Goal: Task Accomplishment & Management: Use online tool/utility

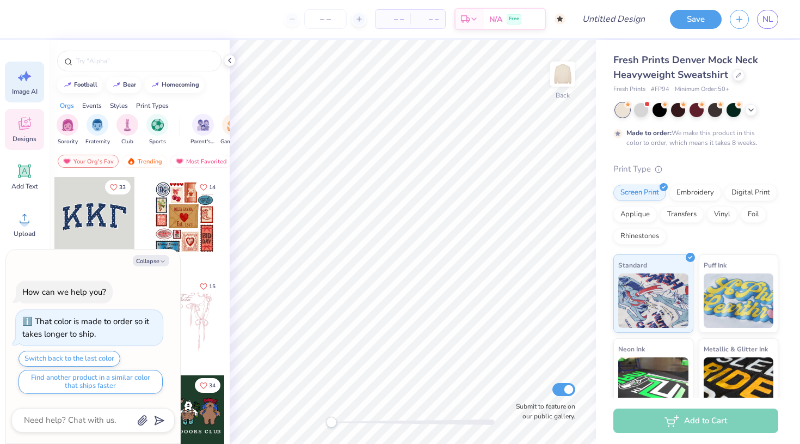
click at [26, 82] on icon at bounding box center [24, 76] width 16 height 16
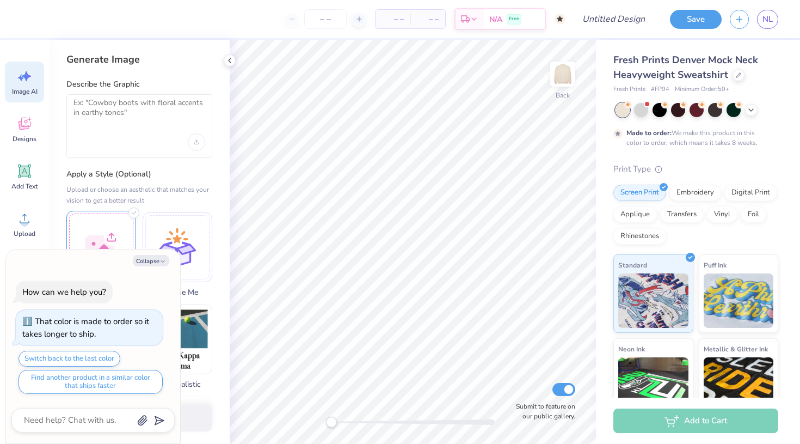
click at [110, 236] on div at bounding box center [101, 246] width 70 height 70
click at [156, 262] on button "Collapse" at bounding box center [151, 260] width 36 height 11
type textarea "x"
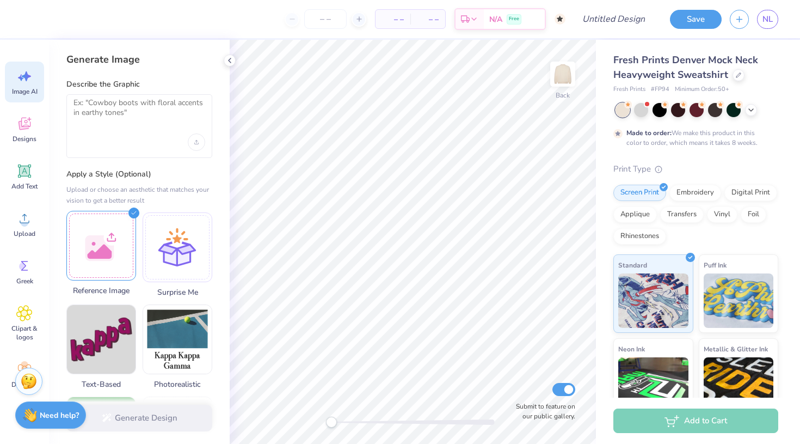
click at [114, 259] on div at bounding box center [101, 246] width 70 height 70
click at [106, 245] on div at bounding box center [101, 246] width 70 height 70
click at [130, 113] on textarea at bounding box center [139, 111] width 132 height 27
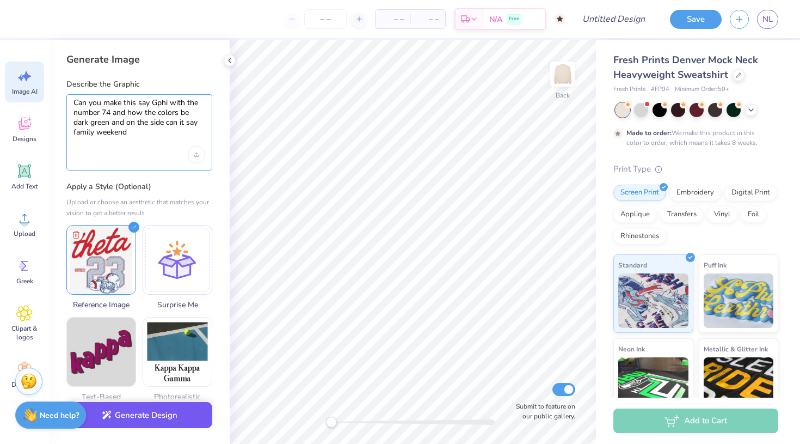
type textarea "Can you make this say Gphi with the number 74 and how the colors be dark green …"
click at [136, 421] on button "Generate Design" at bounding box center [139, 415] width 146 height 27
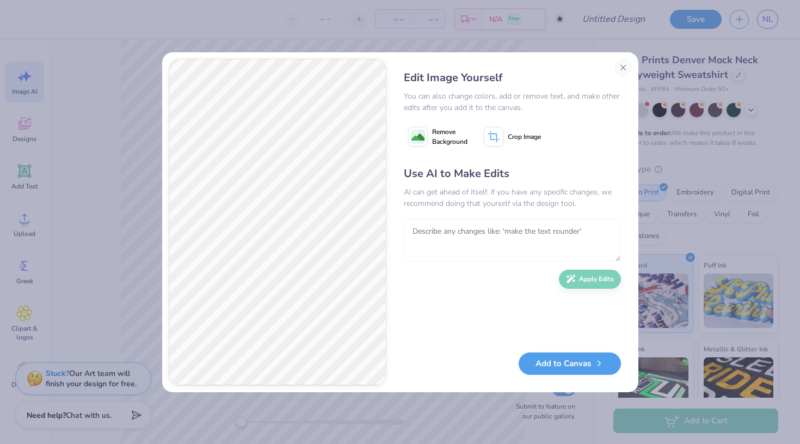
click at [445, 233] on textarea at bounding box center [512, 240] width 217 height 42
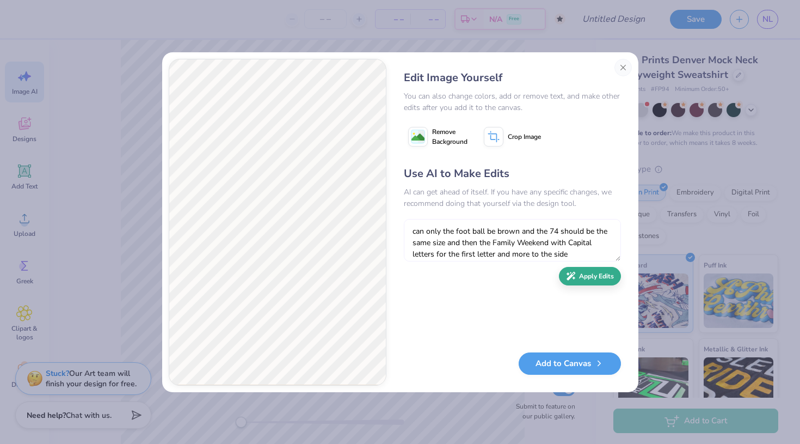
type textarea "can only the foot ball be brown and the 74 should be the same size and then the…"
click at [593, 284] on button "Apply Edits" at bounding box center [590, 276] width 62 height 19
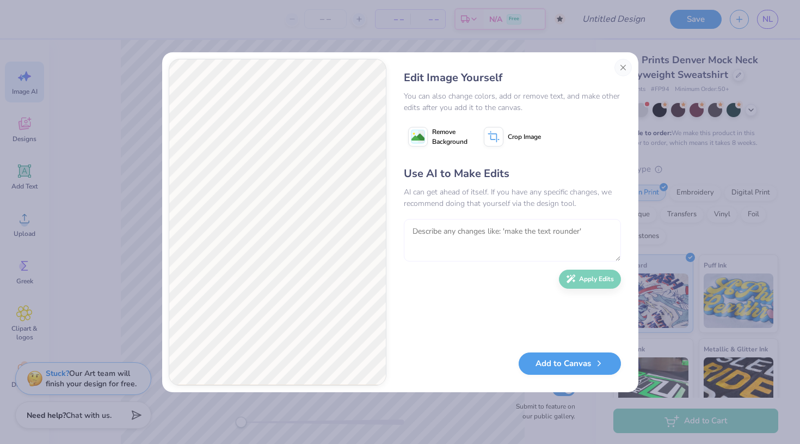
click at [587, 228] on textarea at bounding box center [512, 240] width 217 height 42
type textarea "can you make the design closer to the reference photo"
click at [577, 285] on button "Apply Edits" at bounding box center [590, 276] width 62 height 19
click at [588, 231] on textarea at bounding box center [512, 240] width 217 height 42
type textarea "the side should say family weekend"
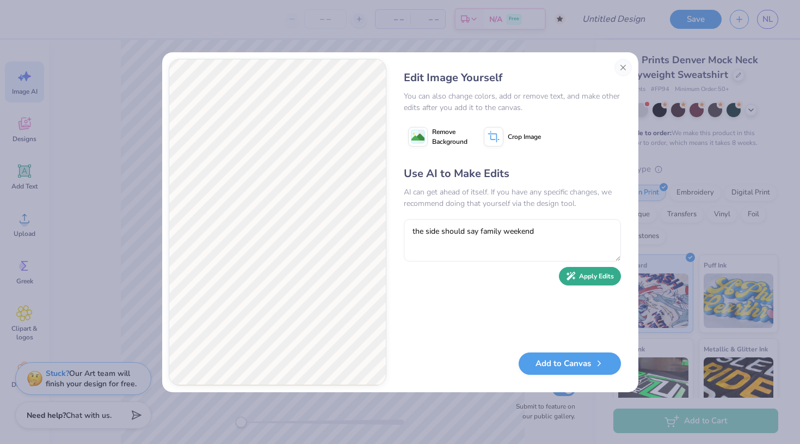
click at [590, 277] on button "Apply Edits" at bounding box center [590, 276] width 62 height 19
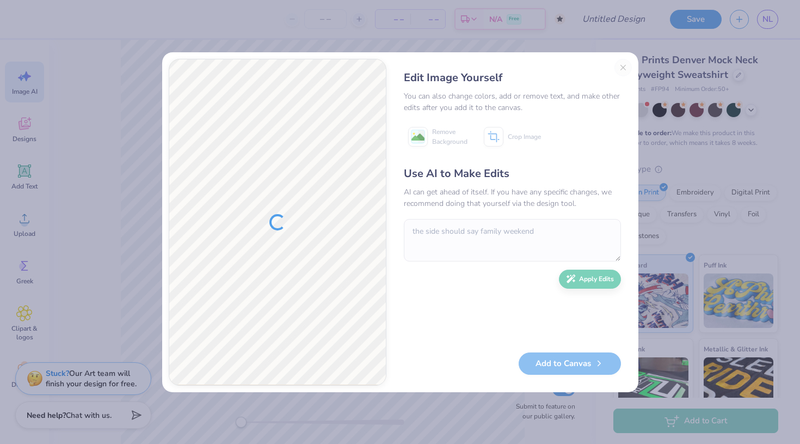
click at [623, 70] on div "Edit Image Yourself You can also change colors, add or remove text, and make ot…" at bounding box center [512, 222] width 239 height 327
click at [624, 67] on div "Edit Image Yourself You can also change colors, add or remove text, and make ot…" at bounding box center [512, 222] width 239 height 327
click at [575, 32] on div "Edit Image Yourself You can also change colors, add or remove text, and make ot…" at bounding box center [400, 222] width 800 height 444
